Goal: Information Seeking & Learning: Learn about a topic

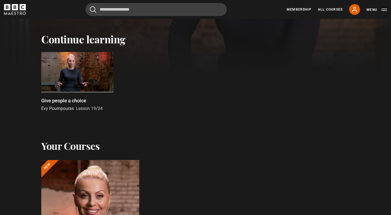
scroll to position [140, 0]
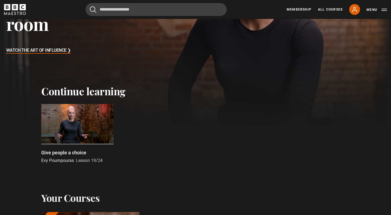
click at [89, 114] on div at bounding box center [77, 124] width 72 height 41
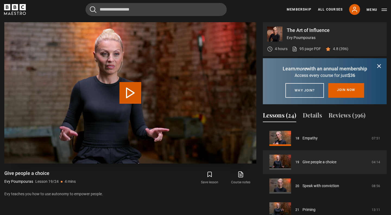
click at [137, 99] on button "Play Lesson Give people a choice" at bounding box center [130, 93] width 22 height 22
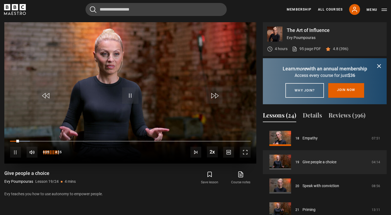
drag, startPoint x: 60, startPoint y: 153, endPoint x: 66, endPoint y: 155, distance: 6.1
click at [66, 155] on div "10s Skip Back 10 seconds Pause 10s Skip Forward 10 seconds Loaded : 8.27% 3:07 …" at bounding box center [130, 149] width 252 height 30
click at [64, 153] on div "100%" at bounding box center [64, 153] width 0 height 4
click at [59, 153] on div "100%" at bounding box center [51, 152] width 16 height 11
click at [59, 152] on div "100%" at bounding box center [51, 152] width 16 height 11
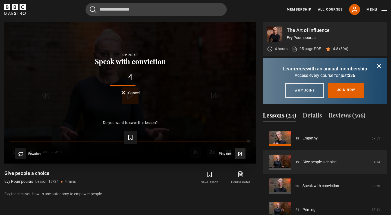
click at [229, 155] on span "Play next" at bounding box center [226, 153] width 14 height 3
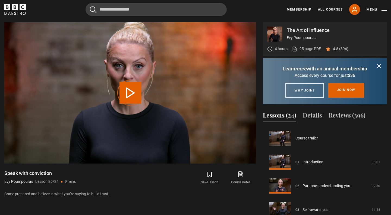
scroll to position [453, 0]
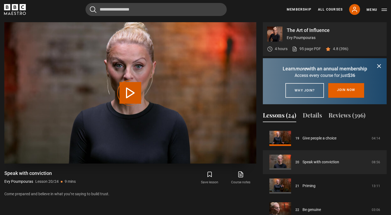
click at [136, 90] on div "Video Player is loading." at bounding box center [130, 92] width 27 height 27
click at [129, 91] on div "Video Player is loading." at bounding box center [130, 92] width 27 height 27
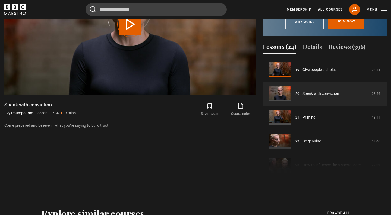
scroll to position [284, 0]
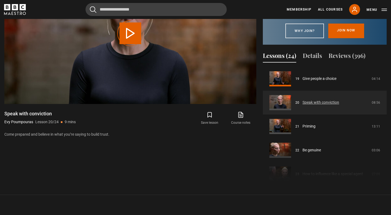
click at [302, 105] on link "Speak with conviction" at bounding box center [320, 103] width 37 height 6
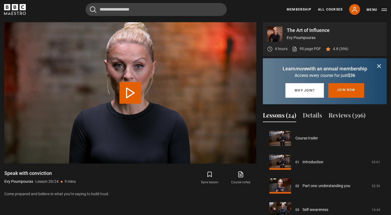
scroll to position [453, 0]
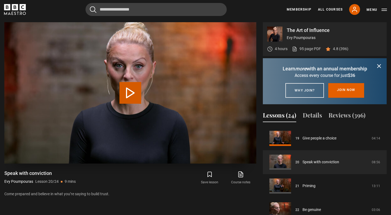
click at [135, 99] on button "Play Lesson Speak with conviction" at bounding box center [130, 93] width 22 height 22
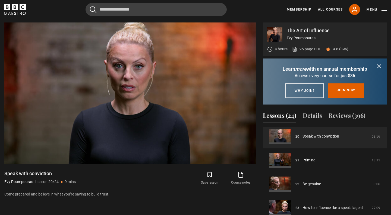
scroll to position [216, 0]
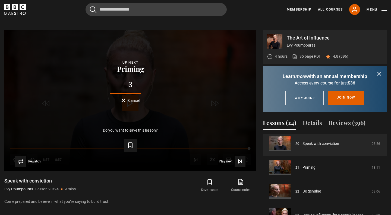
click at [379, 72] on icon "submit" at bounding box center [378, 73] width 3 height 3
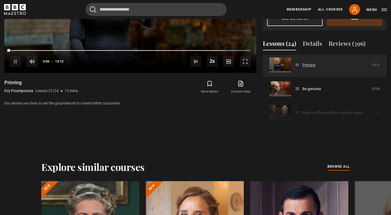
scroll to position [514, 0]
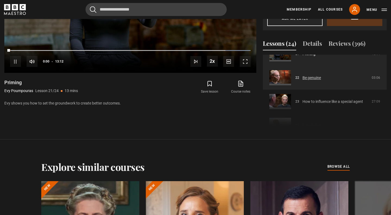
click at [302, 81] on link "Be genuine" at bounding box center [311, 78] width 18 height 6
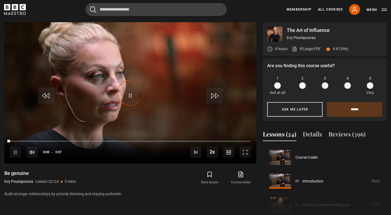
scroll to position [501, 0]
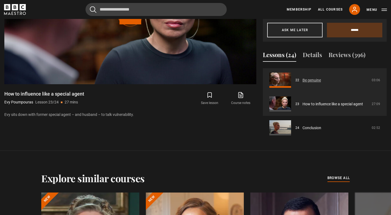
scroll to position [315, 0]
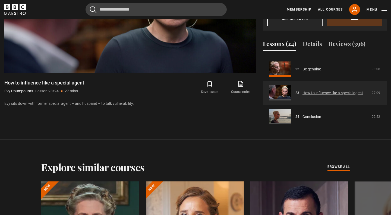
click at [302, 94] on link "How to influence like a special agent" at bounding box center [332, 93] width 60 height 6
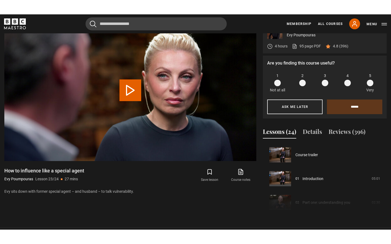
scroll to position [523, 0]
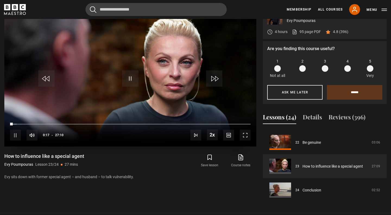
click at [246, 136] on span "Video Player" at bounding box center [244, 135] width 11 height 11
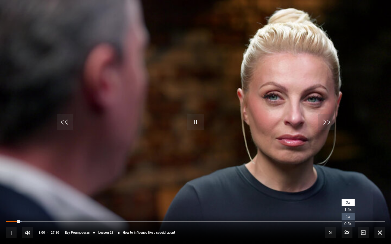
drag, startPoint x: 343, startPoint y: 231, endPoint x: 345, endPoint y: 220, distance: 11.2
click at [345, 215] on div "2x Playback Rate 2x , selected 1.5x 1x 0.5x" at bounding box center [346, 232] width 11 height 11
click at [346, 215] on span "1x" at bounding box center [347, 217] width 4 height 4
click at [348, 215] on span "Video Player" at bounding box center [346, 232] width 11 height 11
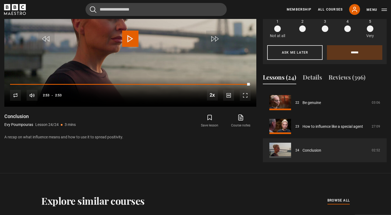
scroll to position [326, 0]
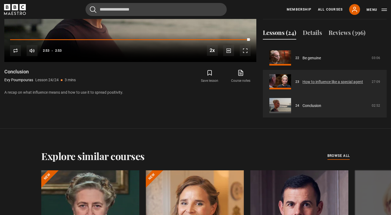
click at [302, 82] on link "How to influence like a special agent" at bounding box center [332, 82] width 60 height 6
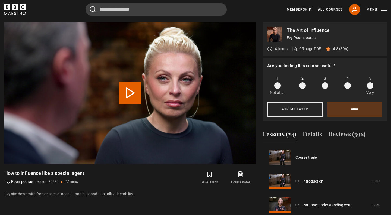
scroll to position [523, 0]
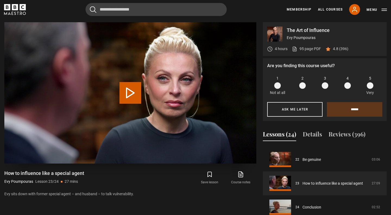
click at [128, 92] on button "Play Lesson How to influence like a special agent" at bounding box center [130, 93] width 22 height 22
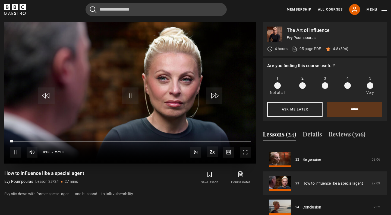
click at [130, 97] on span "Video Player" at bounding box center [130, 96] width 16 height 16
